Goal: Task Accomplishment & Management: Use online tool/utility

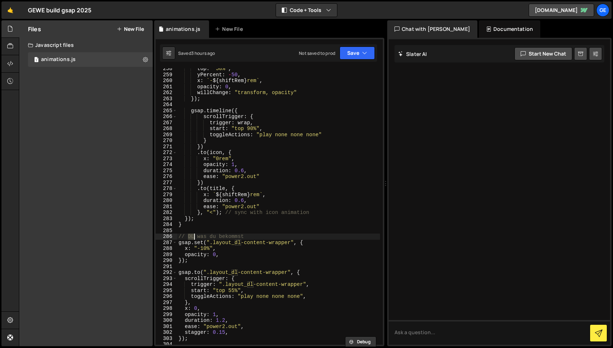
scroll to position [1797, 0]
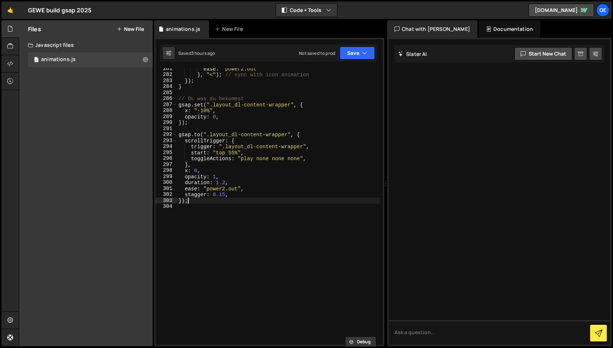
click at [205, 200] on div "ease : "power2.out" } , "<" ) ; // sync with icon animation }) ; } // DL was du…" at bounding box center [278, 210] width 203 height 289
type textarea "});"
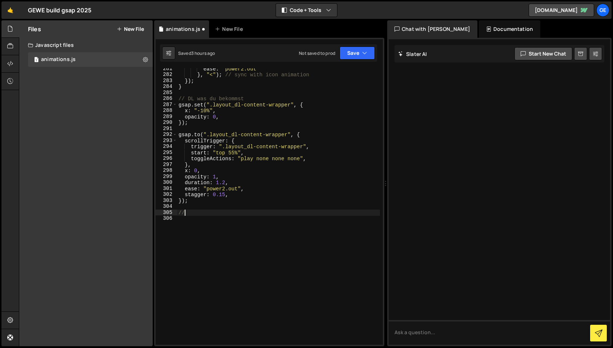
scroll to position [0, 0]
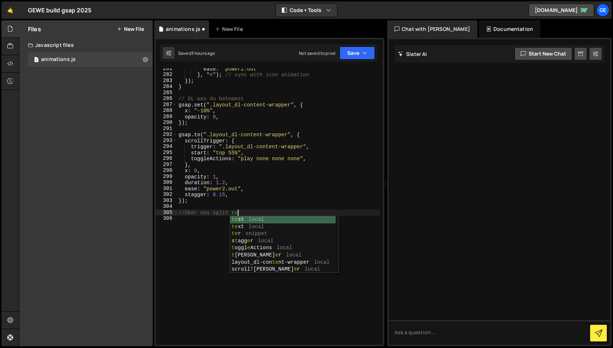
type textarea "//Über uns split text"
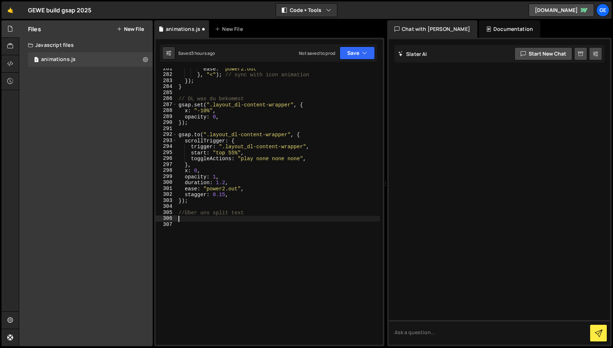
paste textarea "});"
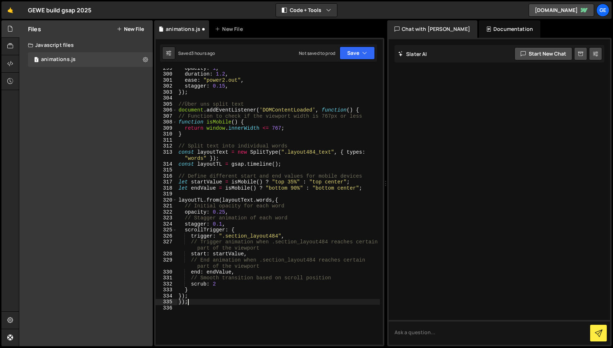
scroll to position [1899, 0]
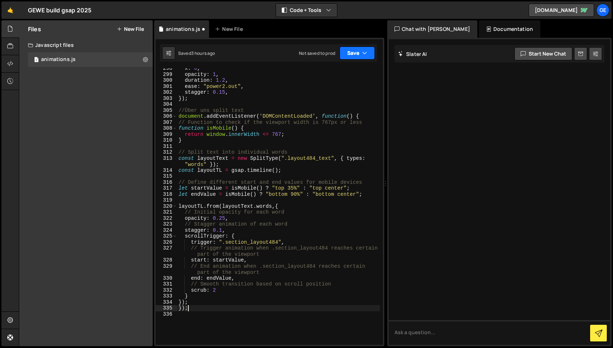
click at [362, 53] on button "Save" at bounding box center [357, 53] width 35 height 13
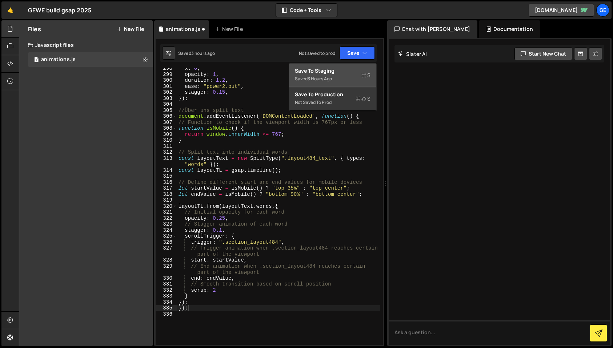
click at [347, 75] on div "Saved 3 hours ago" at bounding box center [333, 79] width 76 height 9
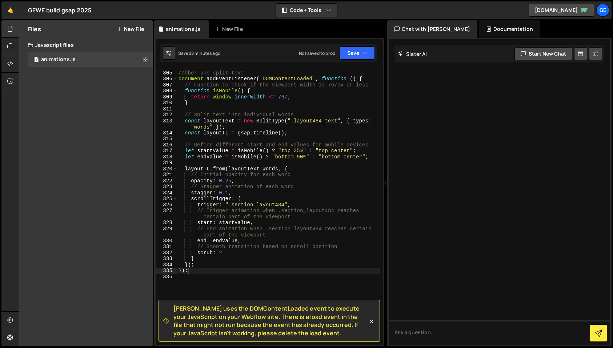
scroll to position [1934, 0]
drag, startPoint x: 322, startPoint y: 321, endPoint x: 335, endPoint y: 321, distance: 12.7
click at [325, 321] on span "[PERSON_NAME] uses the DOMContentLoaded event to execute your JavaScript on you…" at bounding box center [270, 321] width 195 height 33
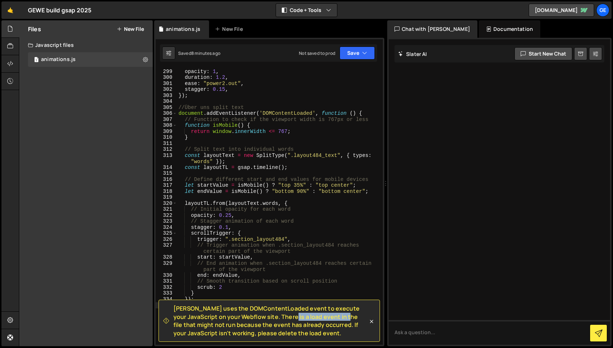
scroll to position [1887, 0]
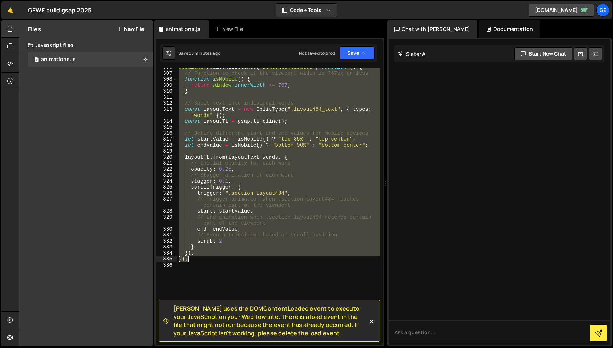
drag, startPoint x: 179, startPoint y: 123, endPoint x: 231, endPoint y: 259, distance: 145.6
click at [231, 259] on div "document . addEventListener ( 'DOMContentLoaded' , function ( ) { // Function t…" at bounding box center [278, 208] width 203 height 289
click at [223, 327] on span "[PERSON_NAME] uses the DOMContentLoaded event to execute your JavaScript on you…" at bounding box center [270, 321] width 195 height 33
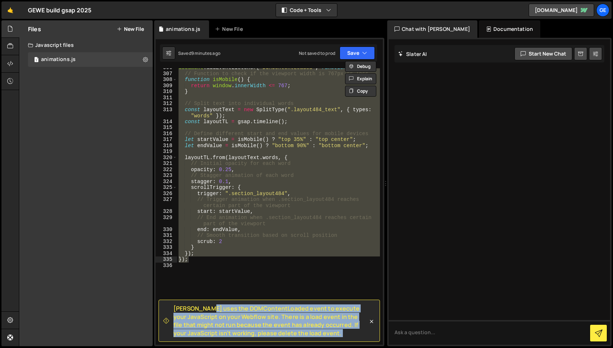
click at [223, 327] on span "[PERSON_NAME] uses the DOMContentLoaded event to execute your JavaScript on you…" at bounding box center [270, 321] width 195 height 33
copy div "[PERSON_NAME] uses the DOMContentLoaded event to execute your JavaScript on you…"
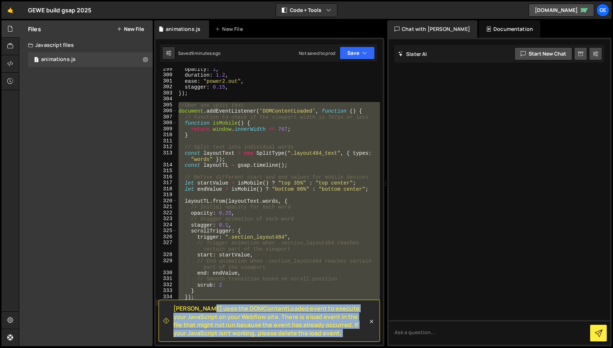
scroll to position [1904, 0]
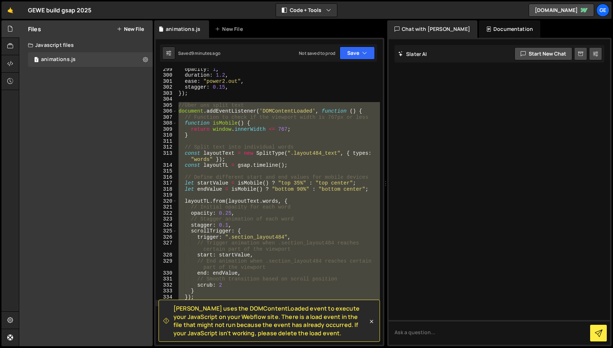
drag, startPoint x: 196, startPoint y: 121, endPoint x: 188, endPoint y: 118, distance: 8.6
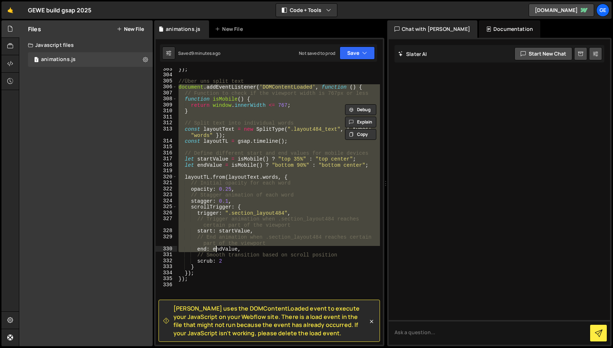
scroll to position [1959, 0]
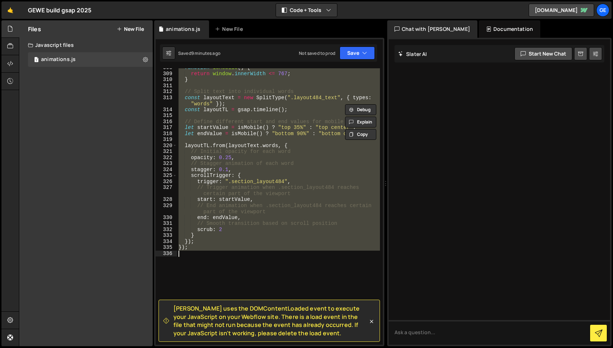
drag, startPoint x: 179, startPoint y: 112, endPoint x: 217, endPoint y: 253, distance: 145.7
click at [217, 253] on div "function isMobile ( ) { return window . innerWidth <= 767 ; } // Split text int…" at bounding box center [278, 209] width 203 height 289
type textarea "});"
paste textarea
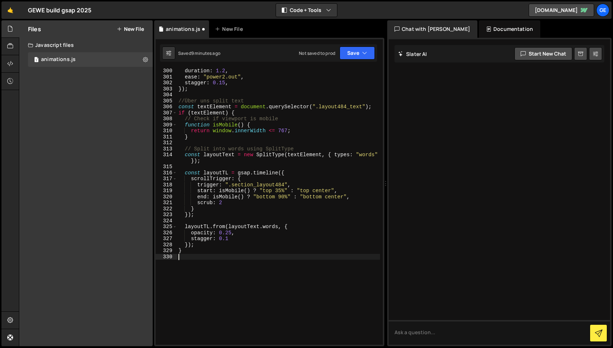
scroll to position [1899, 0]
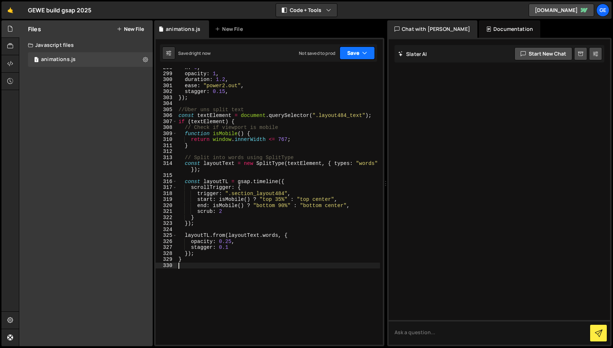
click at [361, 50] on button "Save" at bounding box center [357, 53] width 35 height 13
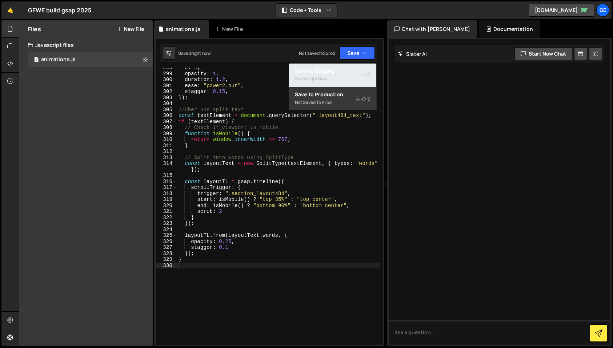
click at [339, 73] on div "Save to Staging S" at bounding box center [333, 70] width 76 height 7
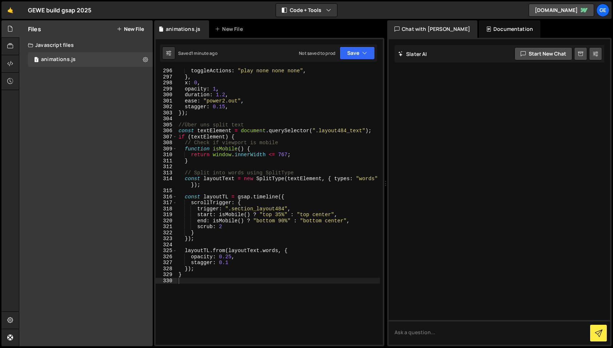
scroll to position [1884, 0]
drag, startPoint x: 232, startPoint y: 209, endPoint x: 284, endPoint y: 210, distance: 52.4
click at [284, 210] on div "toggleActions : "play none none none" , } , x : 0 , opacity : 1 , duration : 1.…" at bounding box center [278, 212] width 203 height 289
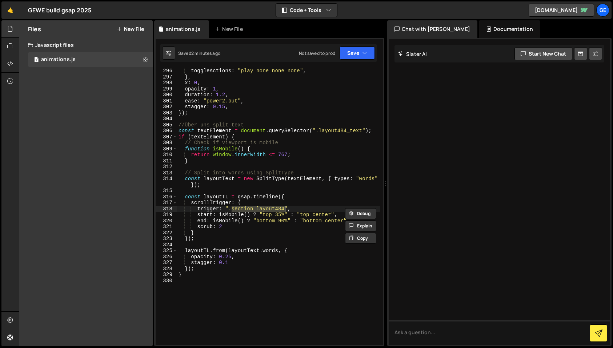
paste textarea "text-ueber-long"
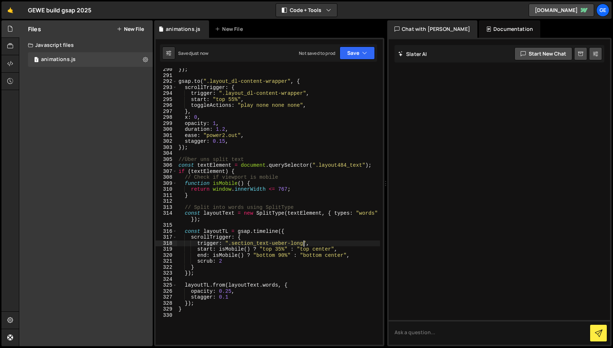
scroll to position [1844, 0]
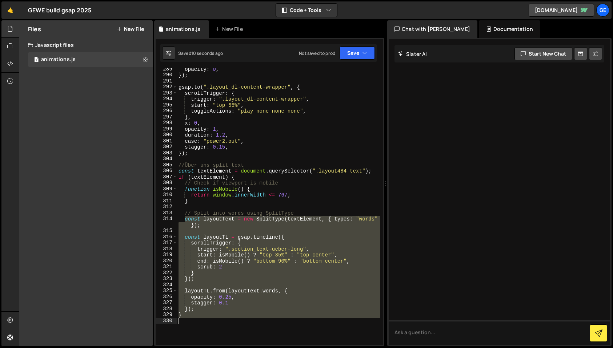
drag, startPoint x: 184, startPoint y: 220, endPoint x: 214, endPoint y: 324, distance: 108.3
click at [214, 324] on div "opacity : 0 , }) ; gsap . to ( ".layout_dl-content-wrapper" , { scrollTrigger :…" at bounding box center [278, 210] width 203 height 289
type textarea "}"
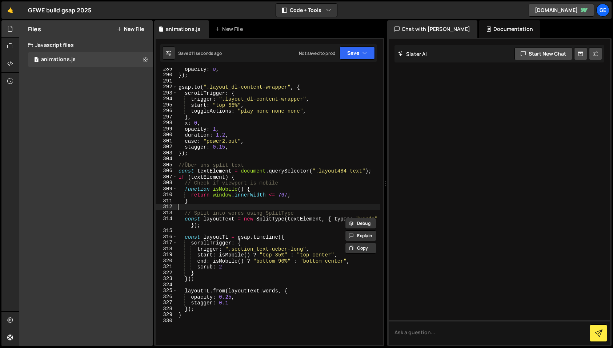
drag, startPoint x: 214, startPoint y: 209, endPoint x: 213, endPoint y: 201, distance: 8.1
click at [214, 209] on div "opacity : 0 , }) ; gsap . to ( ".layout_dl-content-wrapper" , { scrollTrigger :…" at bounding box center [278, 210] width 203 height 289
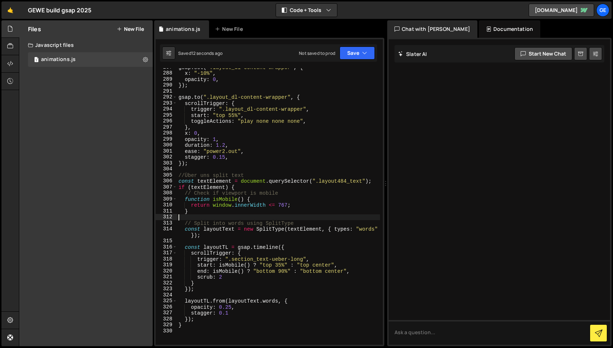
scroll to position [1831, 0]
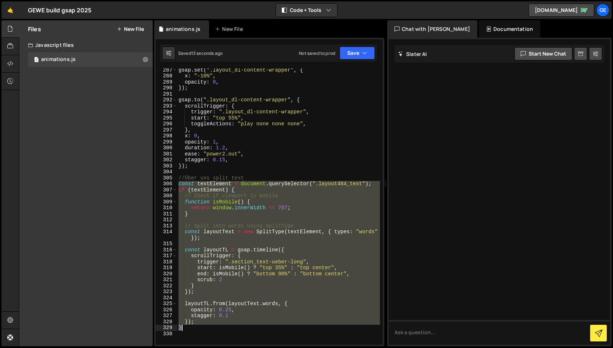
drag, startPoint x: 185, startPoint y: 205, endPoint x: 207, endPoint y: 328, distance: 125.1
click at [207, 328] on div "gsap . set ( ".layout_dl-content-wrapper" , { x : "-10%" , opacity : 0 , }) ; g…" at bounding box center [278, 211] width 203 height 289
type textarea "}); }"
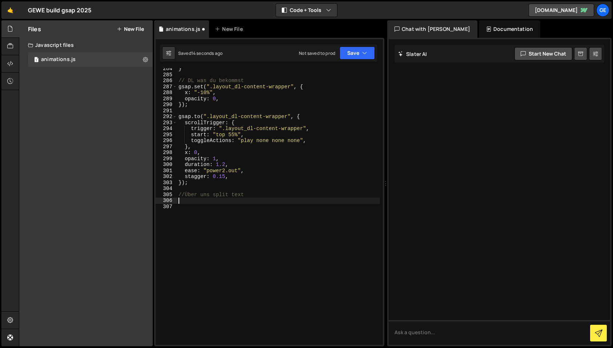
scroll to position [1814, 0]
click at [191, 201] on div "} // DL was du bekommst gsap . set ( ".layout_dl-content-wrapper" , { x : "-10%…" at bounding box center [278, 210] width 203 height 289
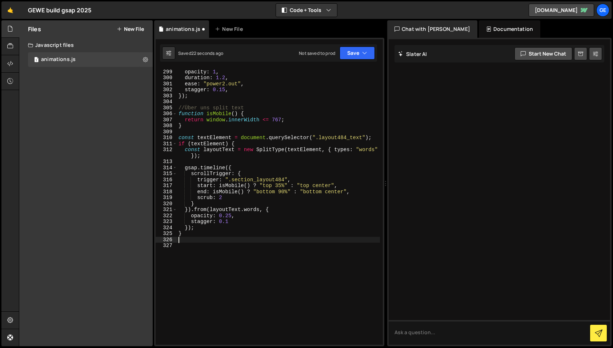
scroll to position [1902, 0]
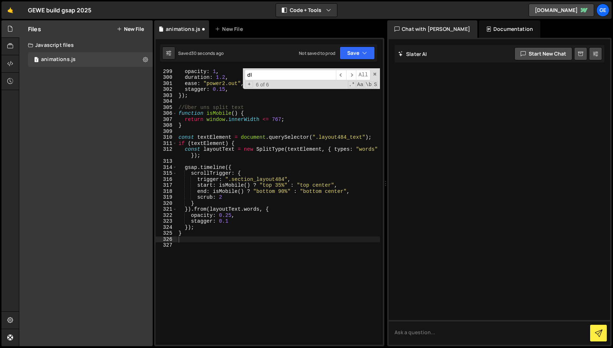
paste input "layout484_text"
type input "layout484_text"
drag, startPoint x: 232, startPoint y: 181, endPoint x: 284, endPoint y: 180, distance: 52.0
click at [284, 180] on div "x : 0 , opacity : 1 , duration : 1.2 , ease : "power2.out" , stagger : 0.15 , }…" at bounding box center [278, 207] width 203 height 289
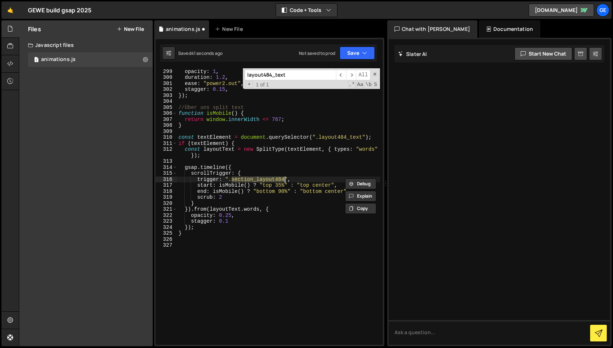
paste textarea "text-ueber-long"
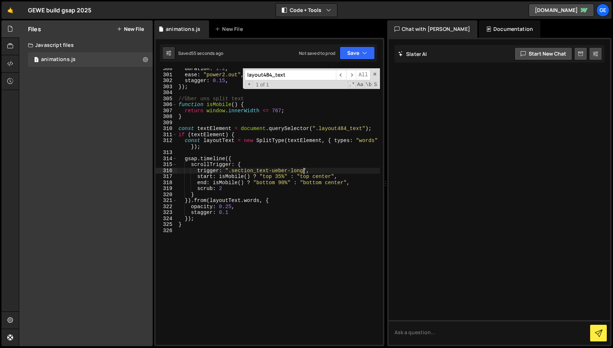
scroll to position [1919, 0]
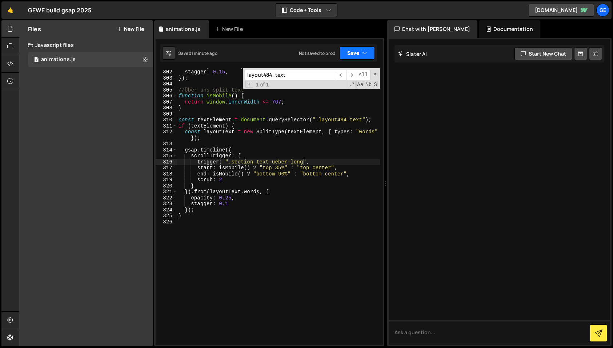
click at [363, 53] on icon "button" at bounding box center [364, 52] width 5 height 7
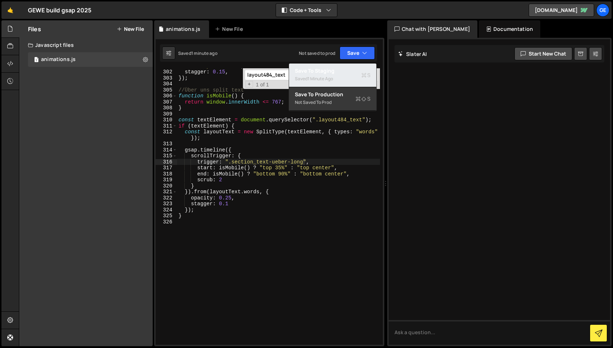
click at [332, 75] on div "Saved 1 minute ago" at bounding box center [333, 79] width 76 height 9
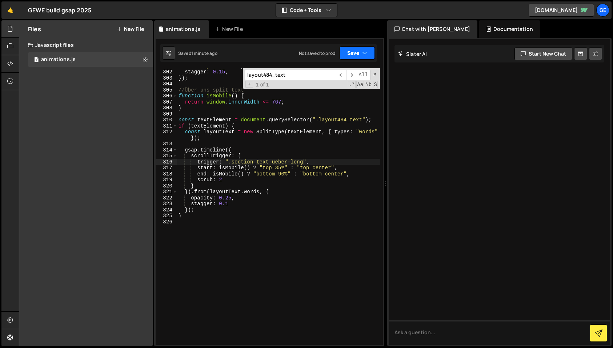
click at [352, 53] on button "Save" at bounding box center [357, 53] width 35 height 13
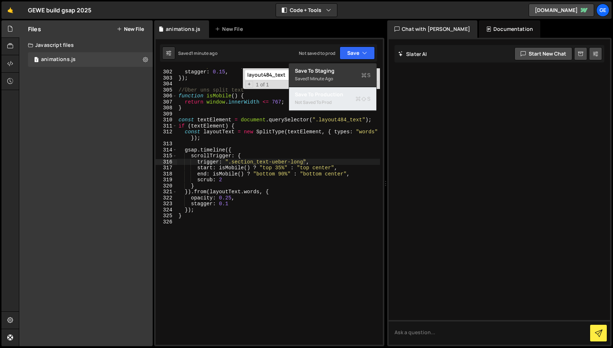
click at [338, 97] on div "Save to Production S" at bounding box center [333, 94] width 76 height 7
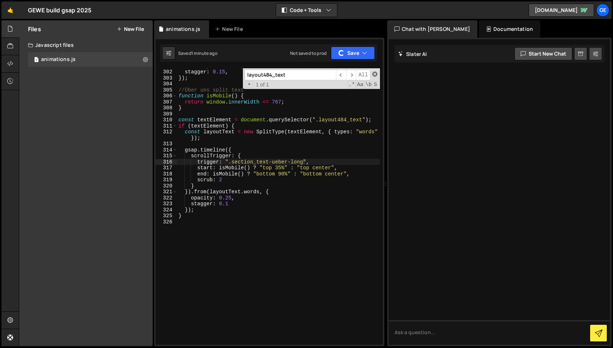
click at [374, 73] on span at bounding box center [374, 74] width 5 height 5
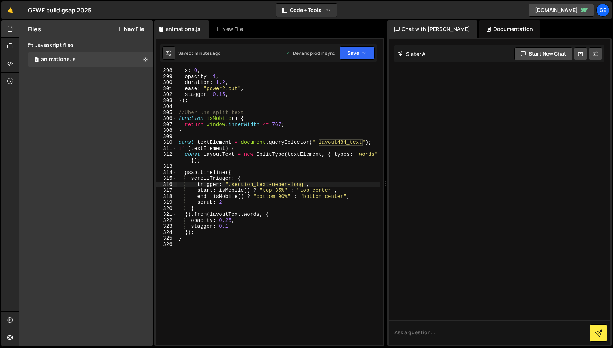
scroll to position [1878, 0]
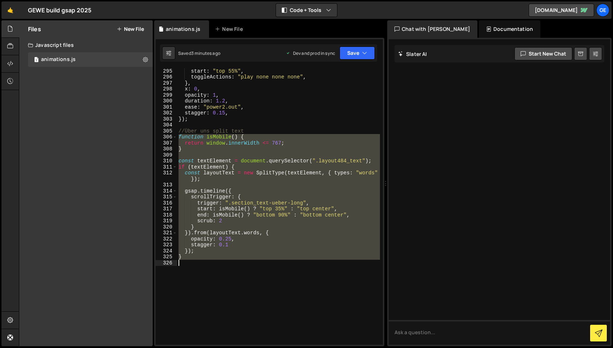
drag, startPoint x: 183, startPoint y: 138, endPoint x: 255, endPoint y: 260, distance: 141.1
click at [255, 260] on div "start : "top 55%" , toggleActions : "play none none none" , } , x : 0 , opacity…" at bounding box center [278, 212] width 203 height 289
type textarea "}); }"
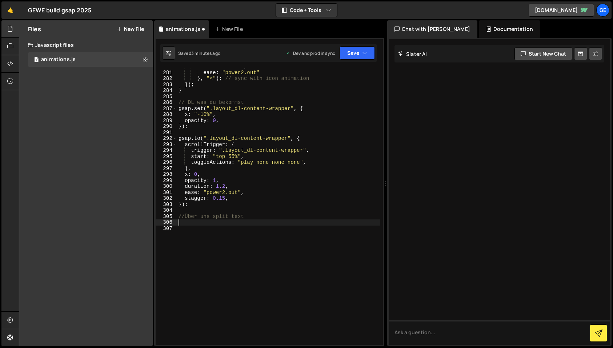
scroll to position [1802, 0]
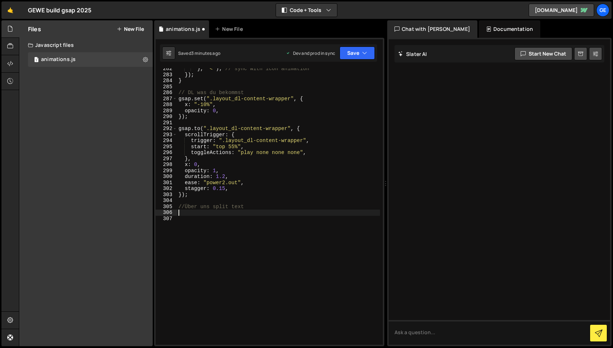
drag, startPoint x: 188, startPoint y: 214, endPoint x: 217, endPoint y: 217, distance: 28.8
click at [188, 214] on div "} , "<" ) ; // sync with icon animation }) ; } // DL was du bekommst gsap . set…" at bounding box center [278, 210] width 203 height 289
